Goal: Task Accomplishment & Management: Use online tool/utility

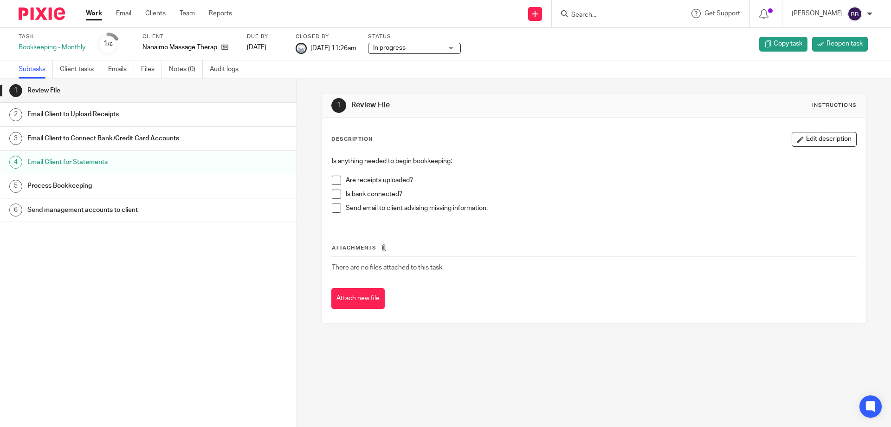
click at [90, 15] on link "Work" at bounding box center [94, 13] width 16 height 9
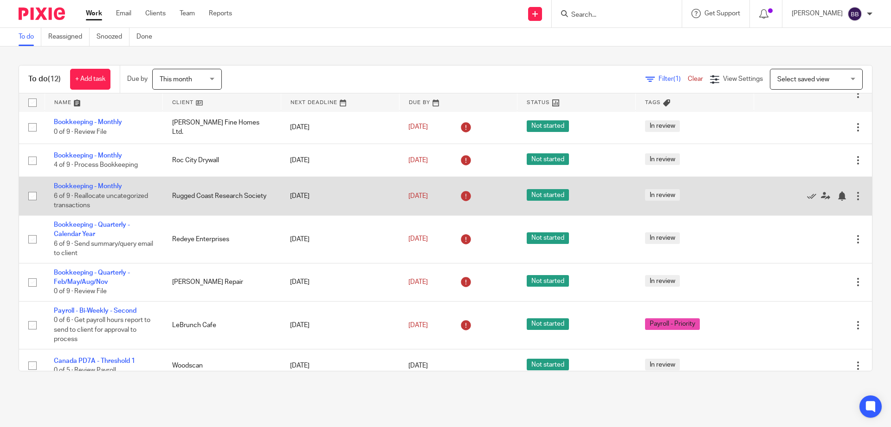
scroll to position [178, 0]
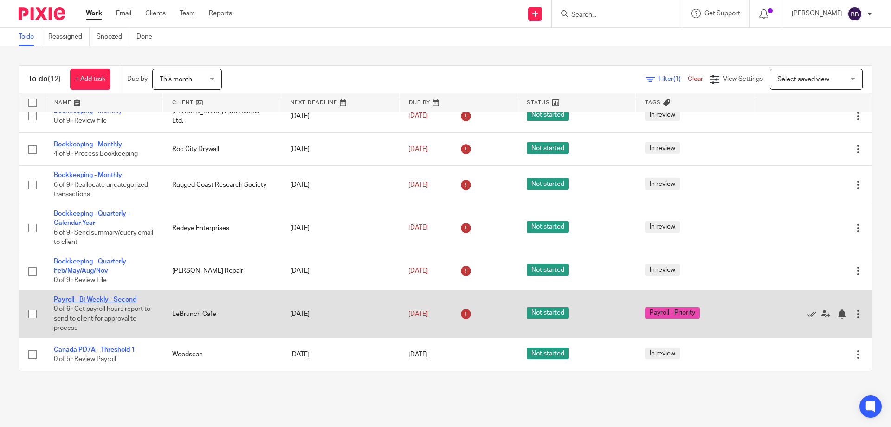
click at [111, 300] on link "Payroll - Bi-Weekly - Second" at bounding box center [95, 299] width 83 height 6
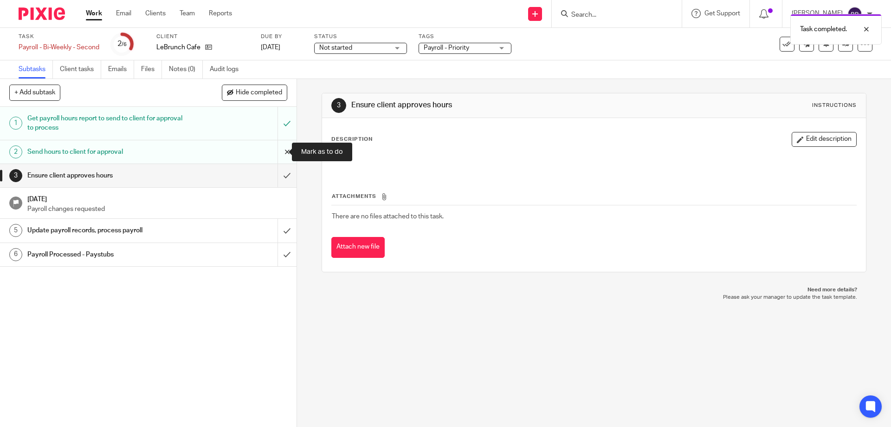
click at [278, 151] on input "submit" at bounding box center [148, 151] width 297 height 23
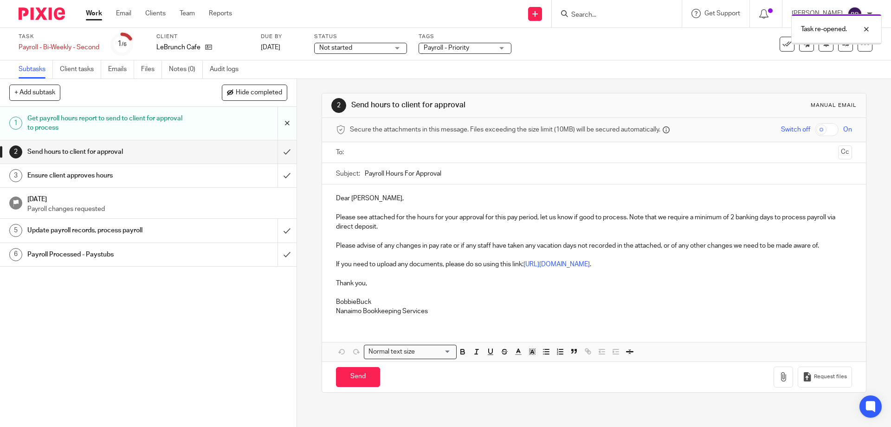
click at [278, 125] on input "submit" at bounding box center [148, 123] width 297 height 33
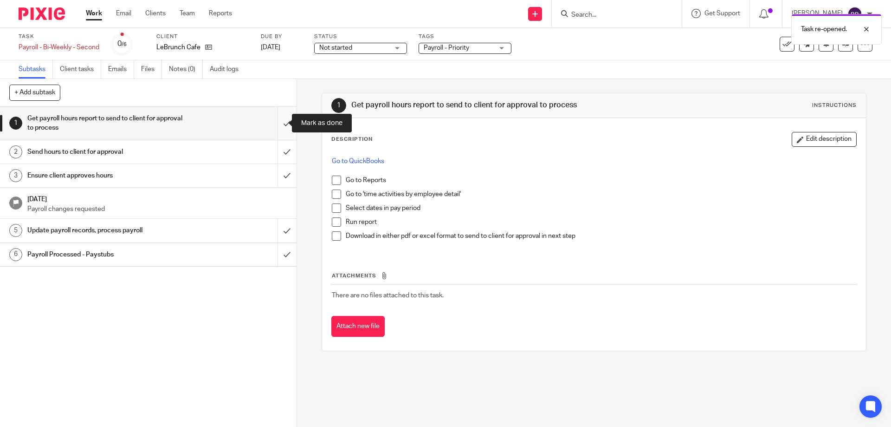
click at [276, 126] on input "submit" at bounding box center [148, 123] width 297 height 33
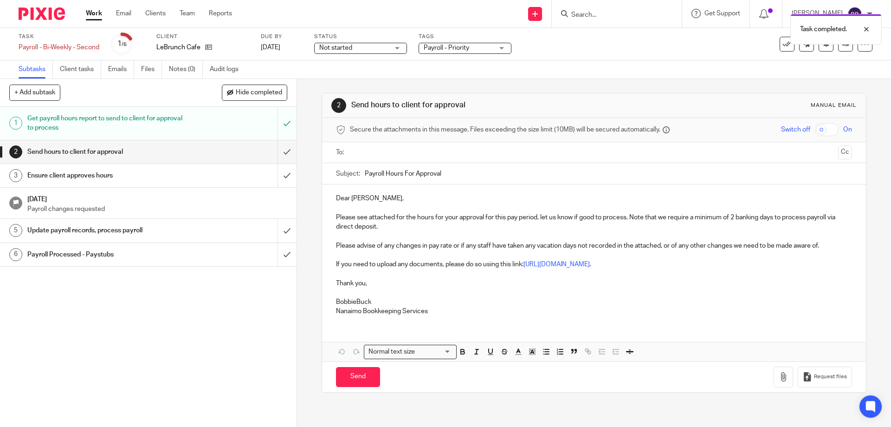
click at [357, 150] on input "text" at bounding box center [593, 152] width 481 height 11
click at [375, 201] on p "Dear [PERSON_NAME]," at bounding box center [594, 199] width 516 height 9
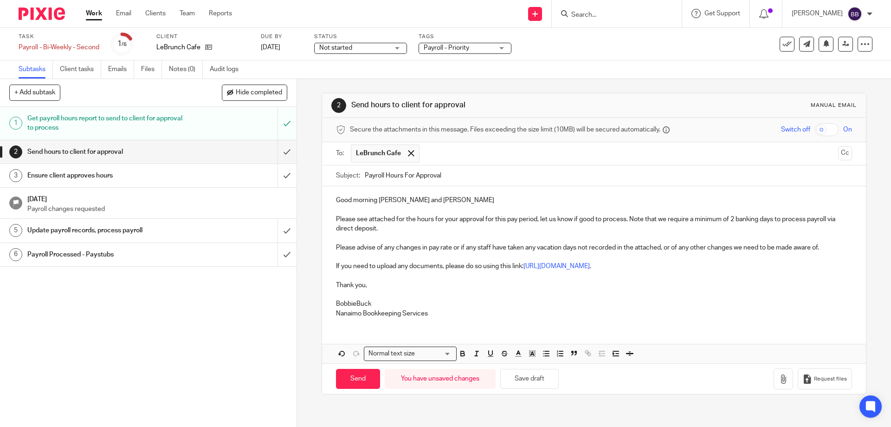
click at [390, 231] on p "Please see attached for the hours for your approval for this pay period, let us…" at bounding box center [594, 223] width 516 height 19
click at [393, 220] on p "Please see attached for the hours for your approval for this pay period, let us…" at bounding box center [594, 223] width 516 height 19
click at [381, 230] on p "Please see below for the hours for your approval for this pay period, let us kn…" at bounding box center [594, 223] width 516 height 19
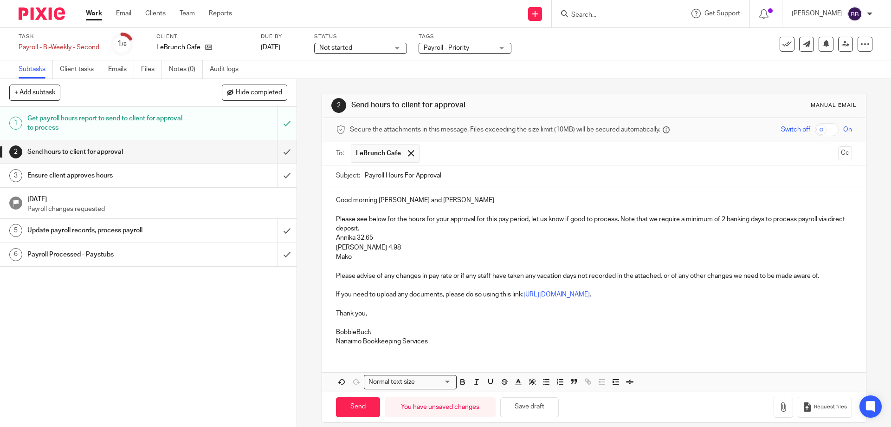
click at [363, 261] on p at bounding box center [594, 265] width 516 height 9
click at [404, 255] on p "Mako 15.68hrs at $21 $51.15 at $21" at bounding box center [594, 256] width 516 height 9
click at [452, 258] on p "Mako 15.68hrs at $21 51.15hrs at $21" at bounding box center [594, 256] width 516 height 9
click at [398, 258] on p "Mako 15.68hrs at $21 51.15hrs at $21 Stat 6.68" at bounding box center [594, 256] width 516 height 9
click at [454, 257] on p "Mako 15.68hrs at $21 + 51.15hrs at $21 Stat 6.68" at bounding box center [594, 256] width 516 height 9
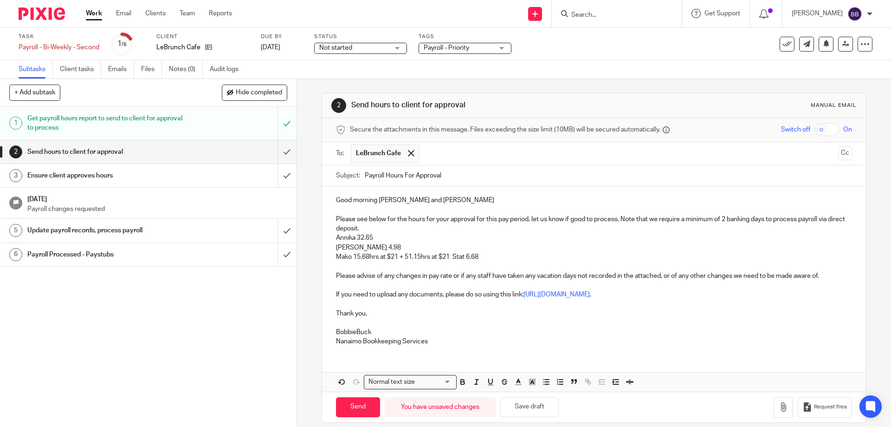
click at [484, 258] on p "Mako 15.68hrs at $21 + 51.15hrs at $21 Stat 6.68" at bounding box center [594, 256] width 516 height 9
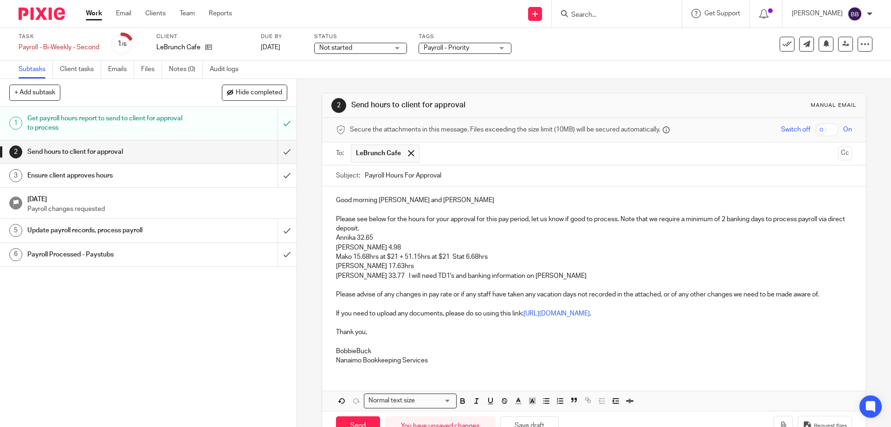
click at [416, 276] on p "Ollie 33.77 I will need TD1's and banking information on Ollie" at bounding box center [594, 275] width 516 height 9
click at [518, 273] on p "Ollie 33.77 I will need TD1's, and banking information on Ollie" at bounding box center [594, 275] width 516 height 9
click at [354, 352] on p "BobbieBuck" at bounding box center [594, 350] width 516 height 9
click at [364, 278] on p "Ollie 33.77 I will need TD1's, and banking information on Ollie in order to add…" at bounding box center [594, 275] width 516 height 9
click at [374, 247] on p "Jeannie 4.98" at bounding box center [594, 247] width 516 height 9
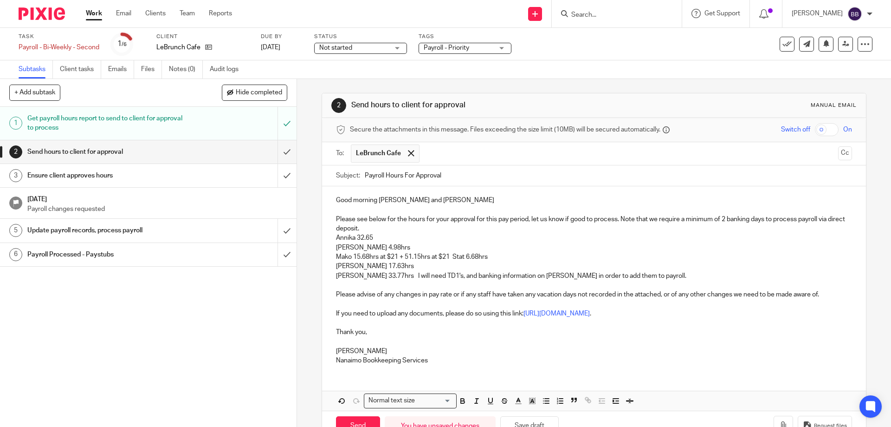
click at [377, 236] on p "Annika 32.65" at bounding box center [594, 237] width 516 height 9
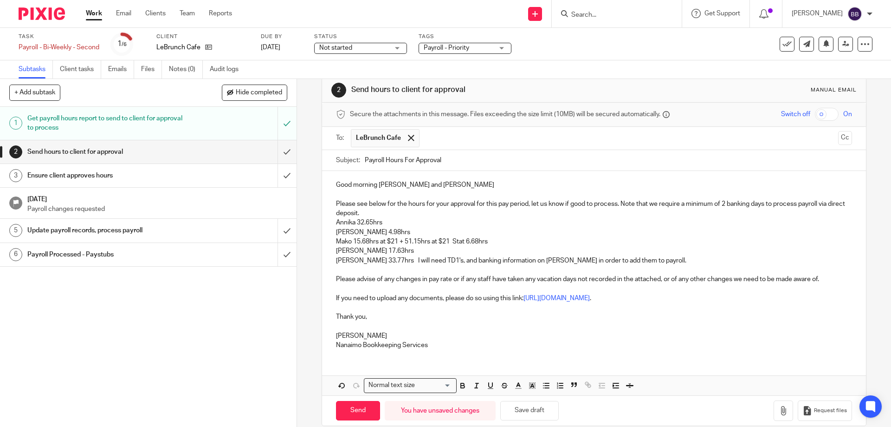
scroll to position [28, 0]
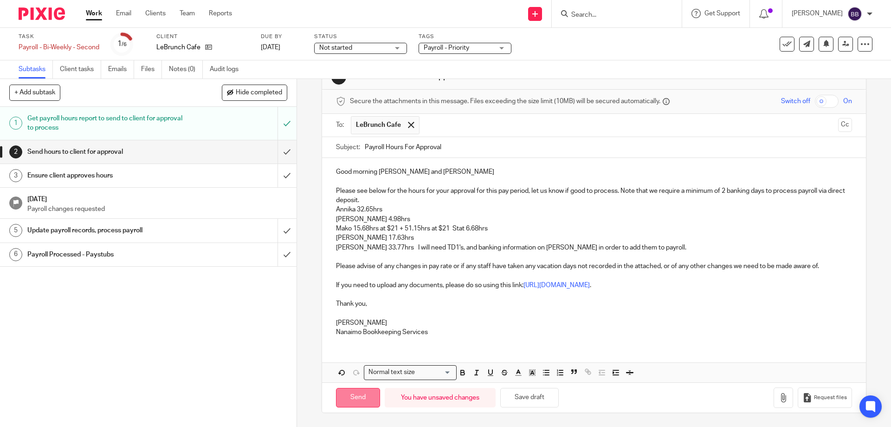
click at [357, 399] on input "Send" at bounding box center [358, 398] width 44 height 20
type input "Sent"
click at [91, 13] on link "Work" at bounding box center [94, 13] width 16 height 9
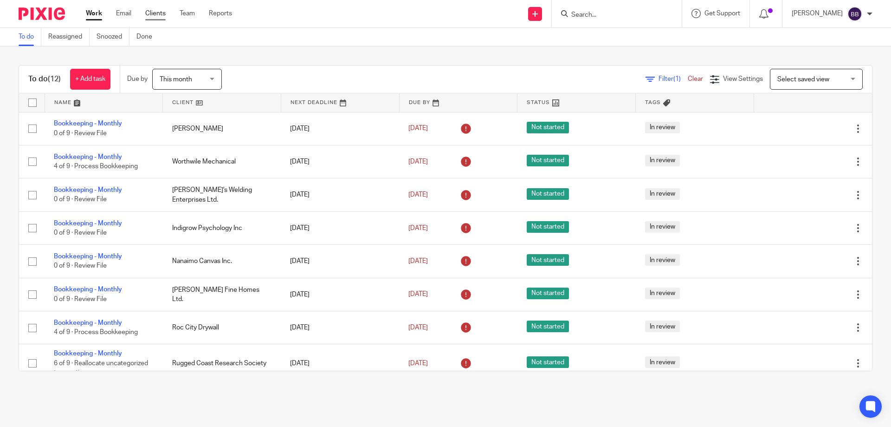
click at [155, 11] on link "Clients" at bounding box center [155, 13] width 20 height 9
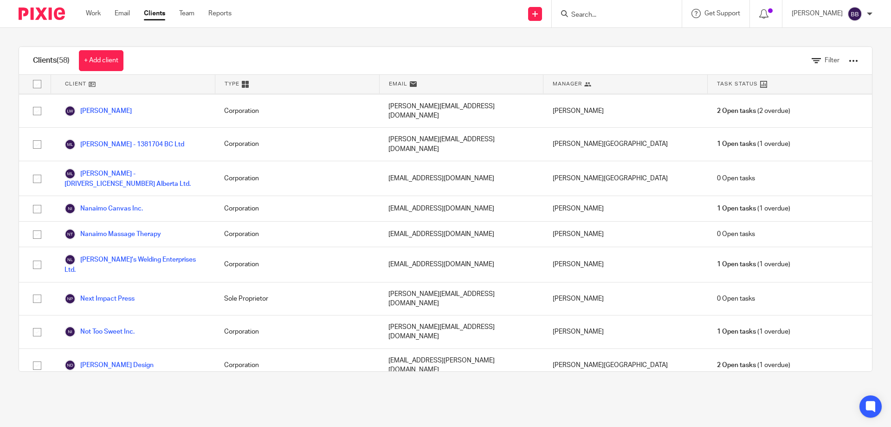
scroll to position [991, 0]
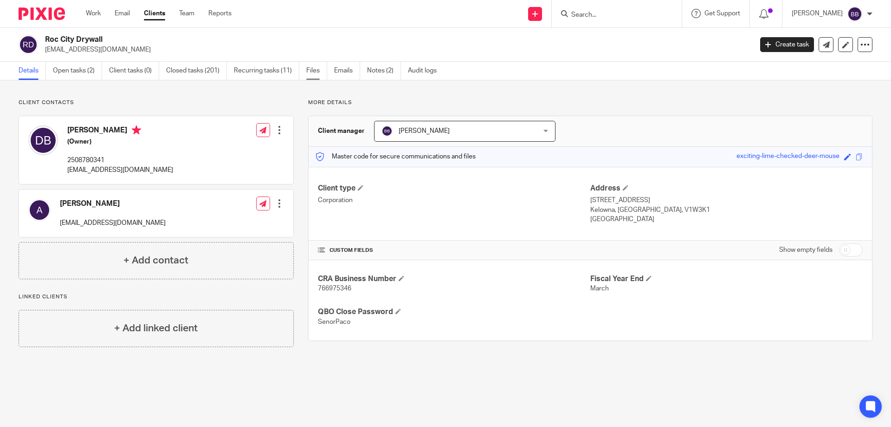
click at [315, 71] on link "Files" at bounding box center [316, 71] width 21 height 18
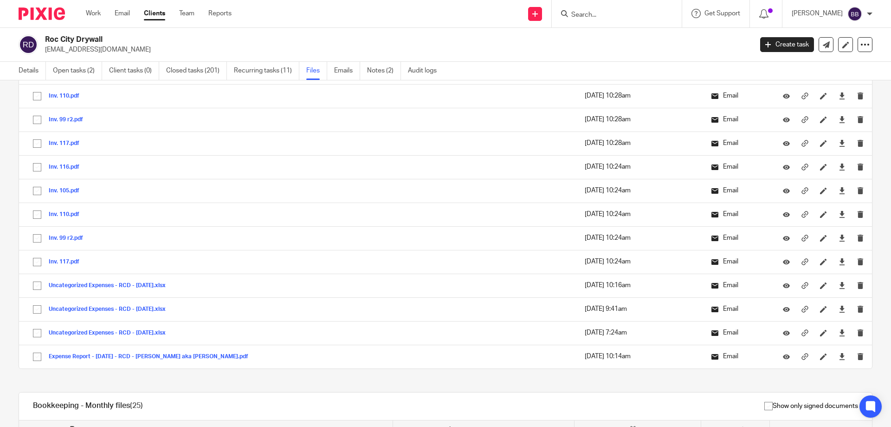
scroll to position [22487, 0]
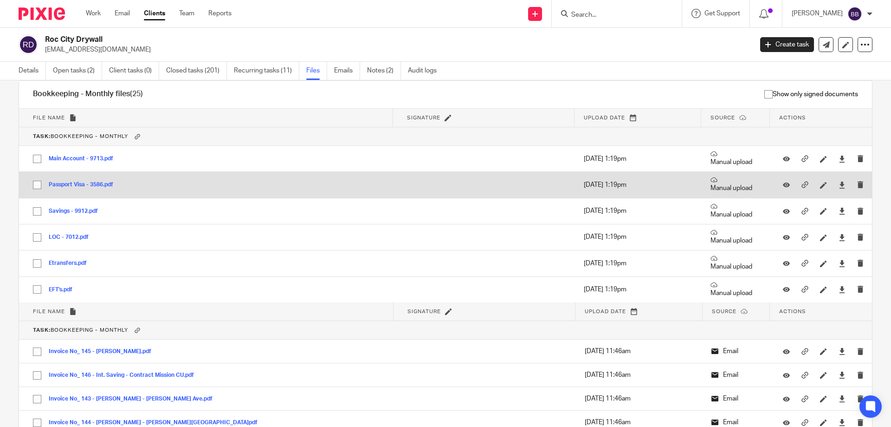
click at [92, 182] on button "Passport Visa - 3586.pdf" at bounding box center [84, 185] width 71 height 6
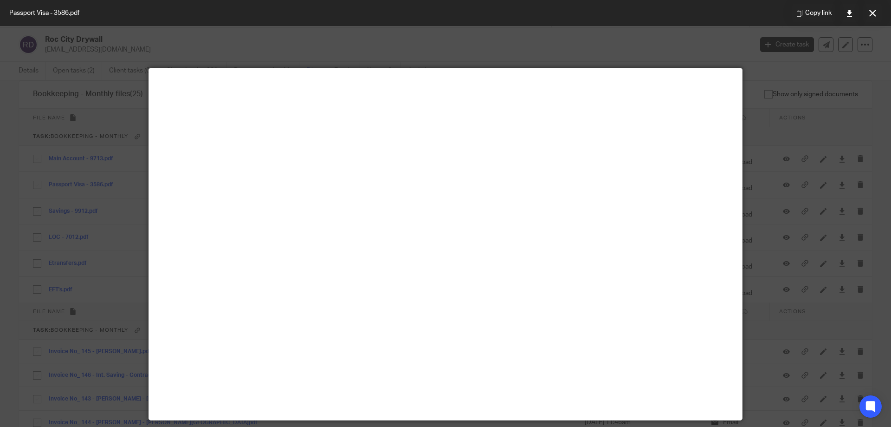
scroll to position [0, 0]
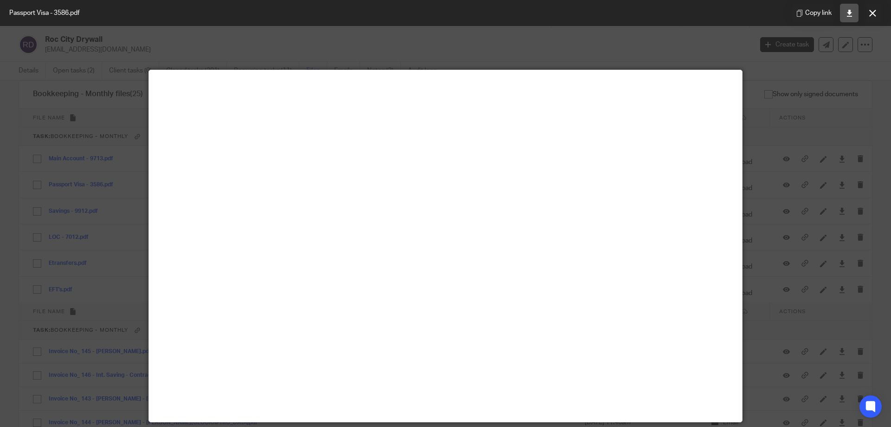
click at [849, 15] on icon at bounding box center [849, 13] width 7 height 7
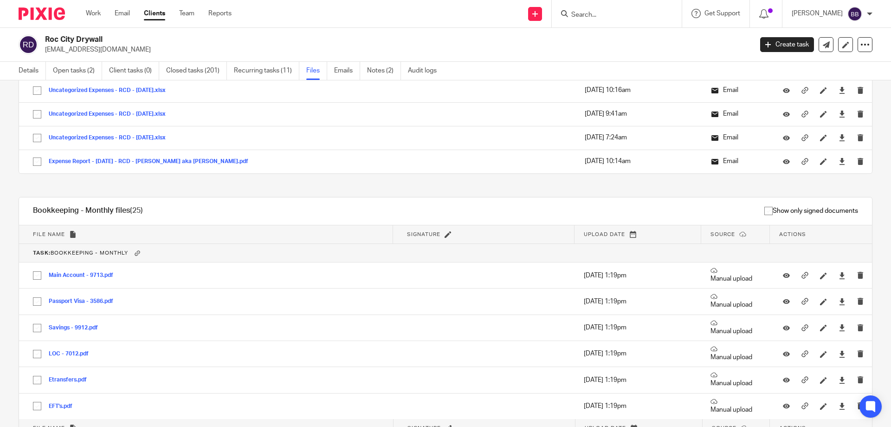
scroll to position [22475, 0]
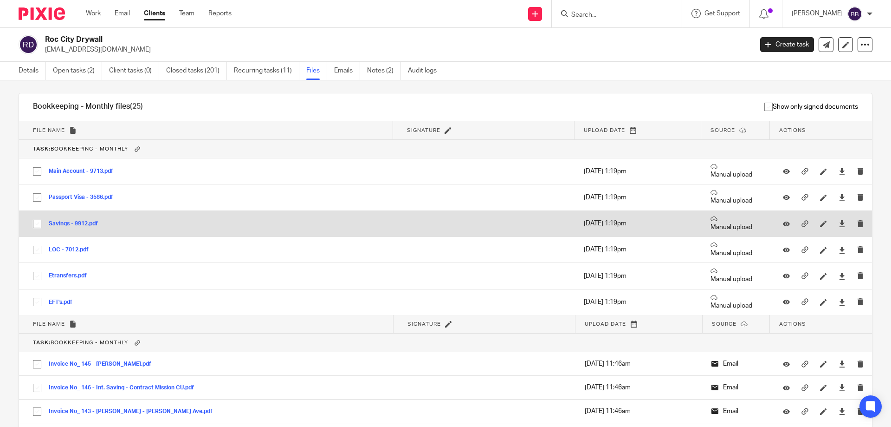
click at [84, 223] on button "Savings - 9912.pdf" at bounding box center [77, 224] width 56 height 6
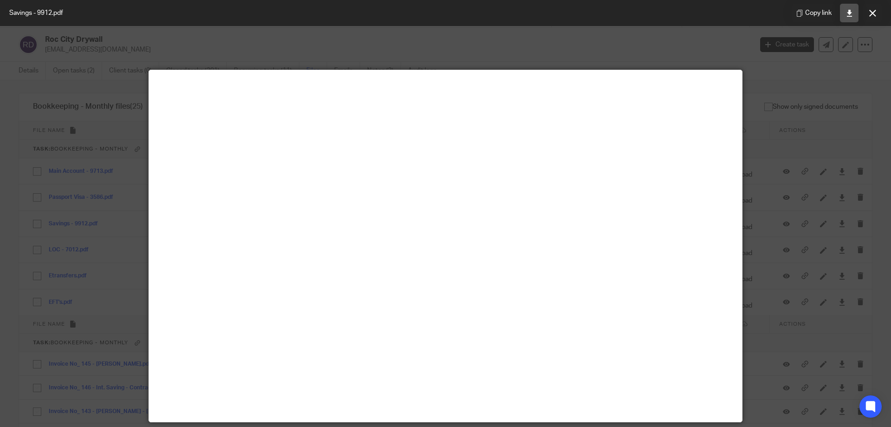
drag, startPoint x: 849, startPoint y: 16, endPoint x: 891, endPoint y: 24, distance: 42.9
click at [849, 16] on icon at bounding box center [849, 13] width 7 height 7
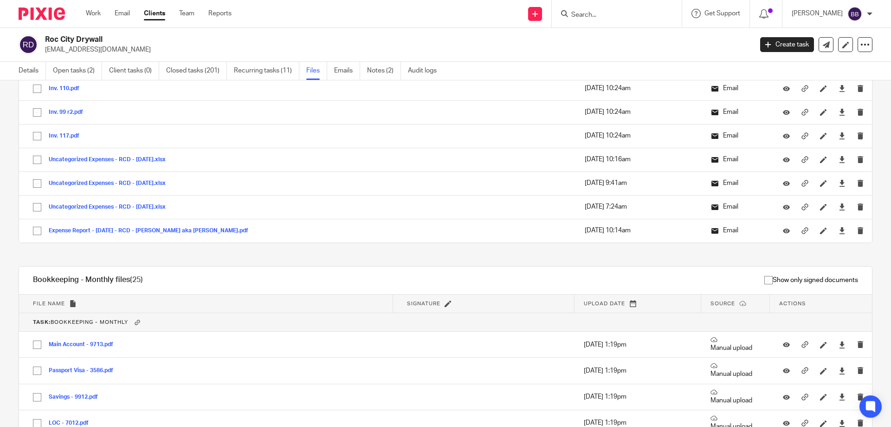
scroll to position [22406, 0]
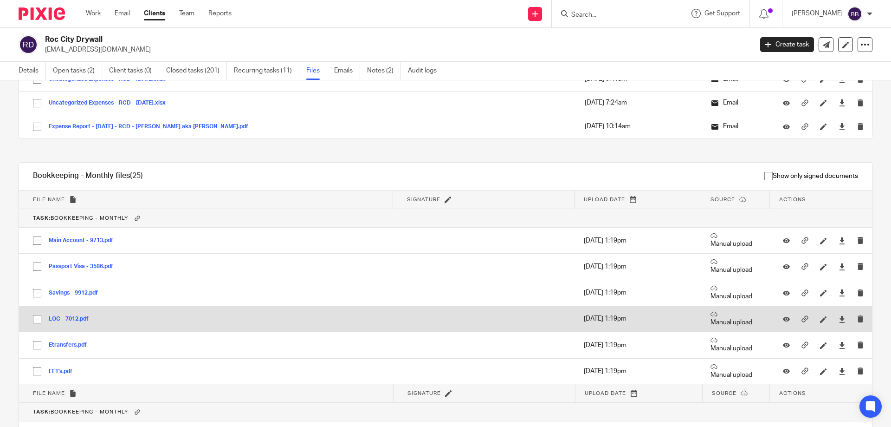
click at [84, 320] on button "LOC - 7012.pdf" at bounding box center [72, 319] width 47 height 6
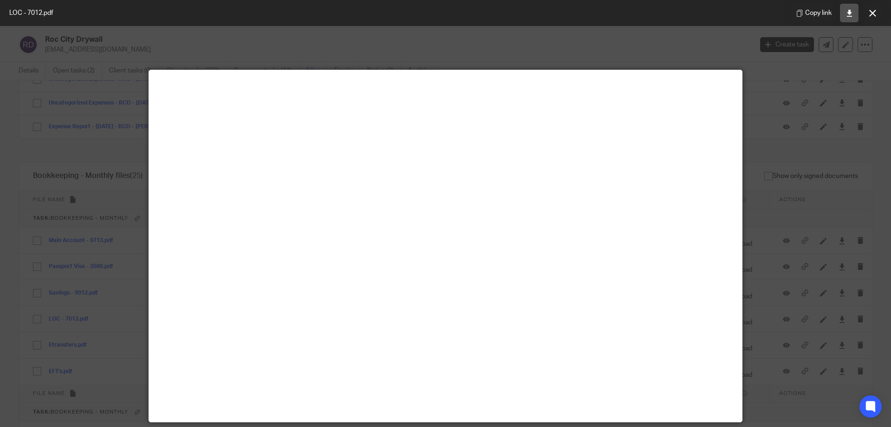
click at [847, 11] on icon at bounding box center [849, 13] width 7 height 7
